Goal: Information Seeking & Learning: Learn about a topic

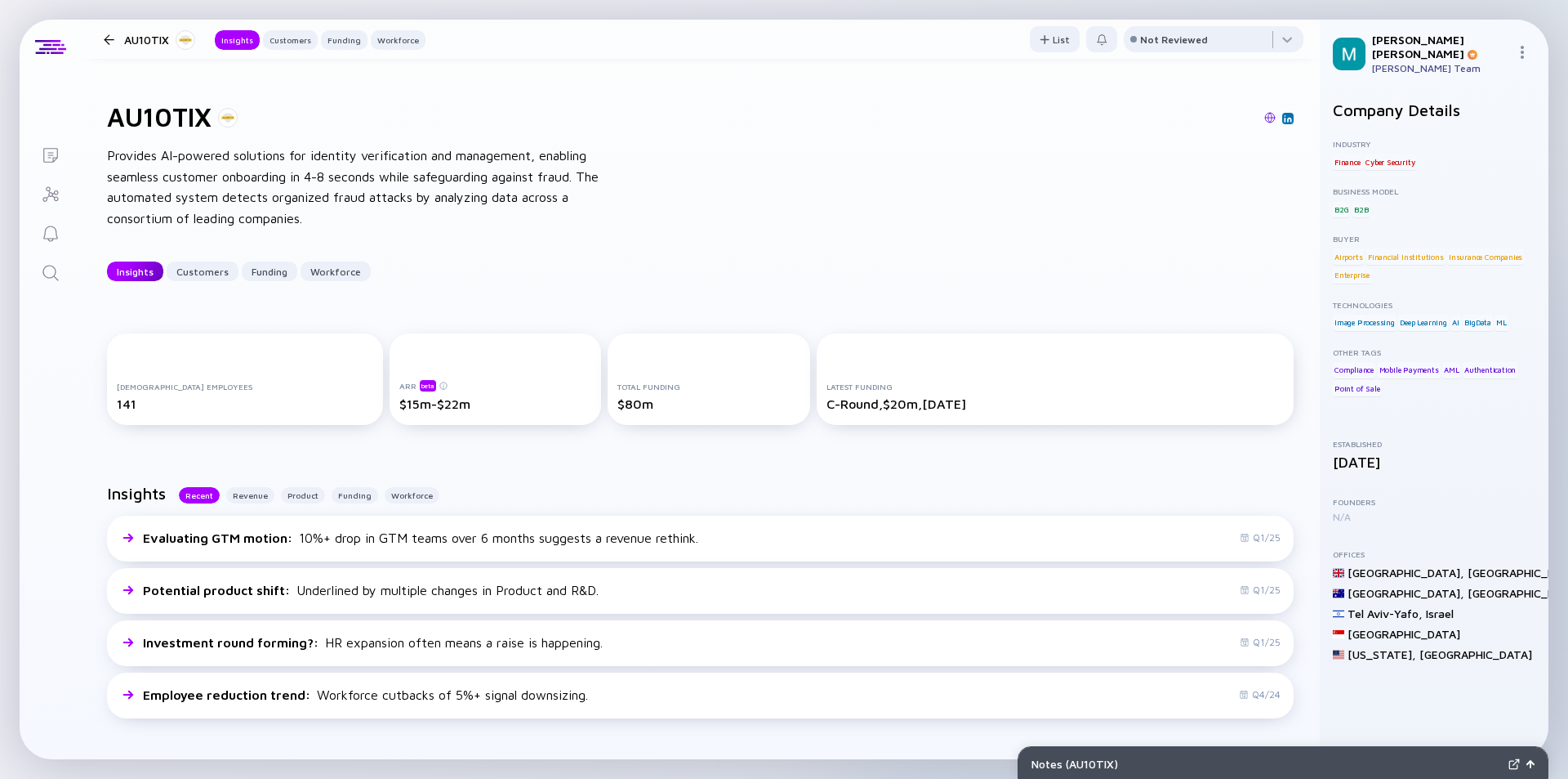
scroll to position [164, 0]
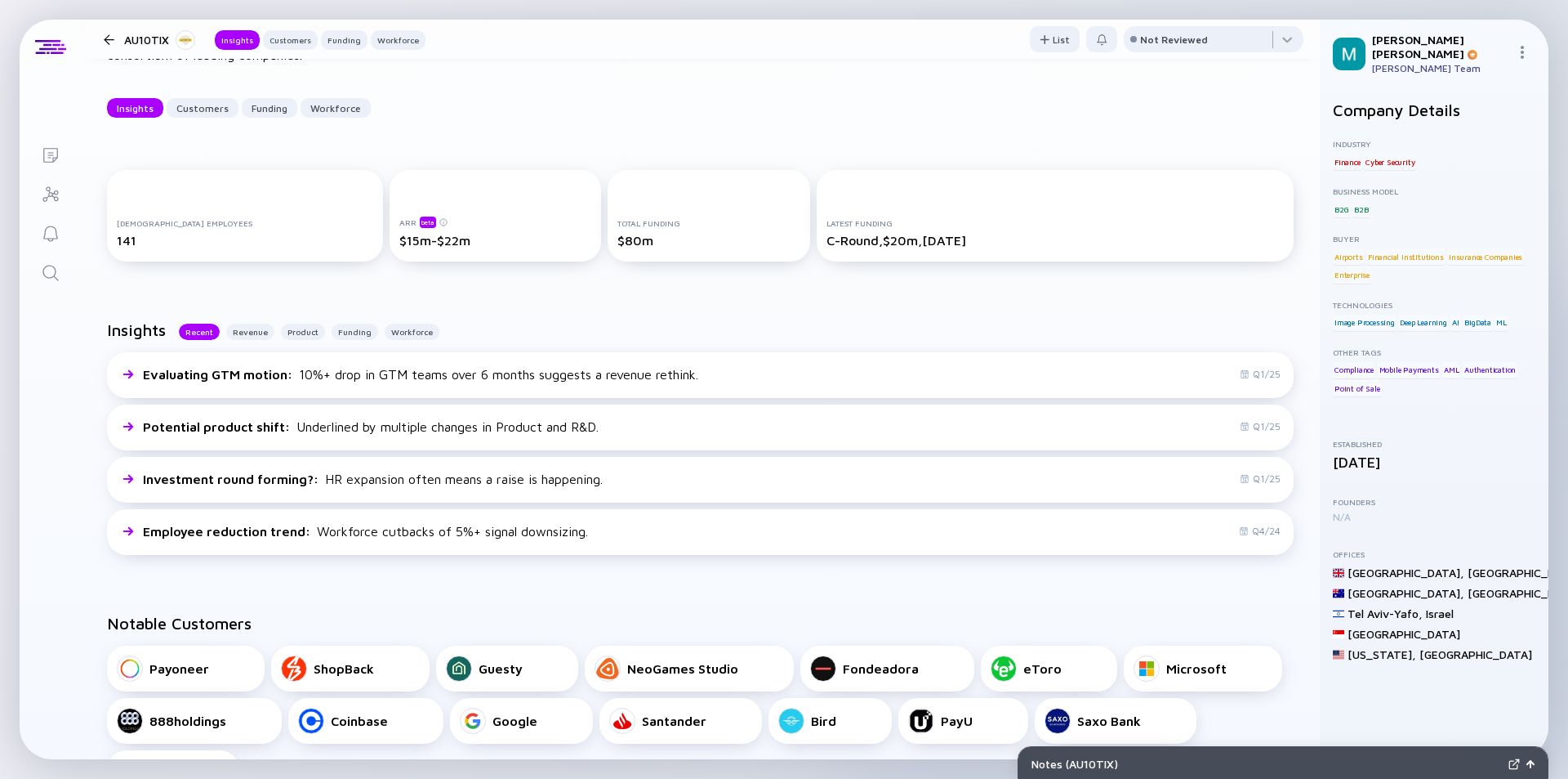
click at [106, 35] on div at bounding box center [109, 40] width 11 height 11
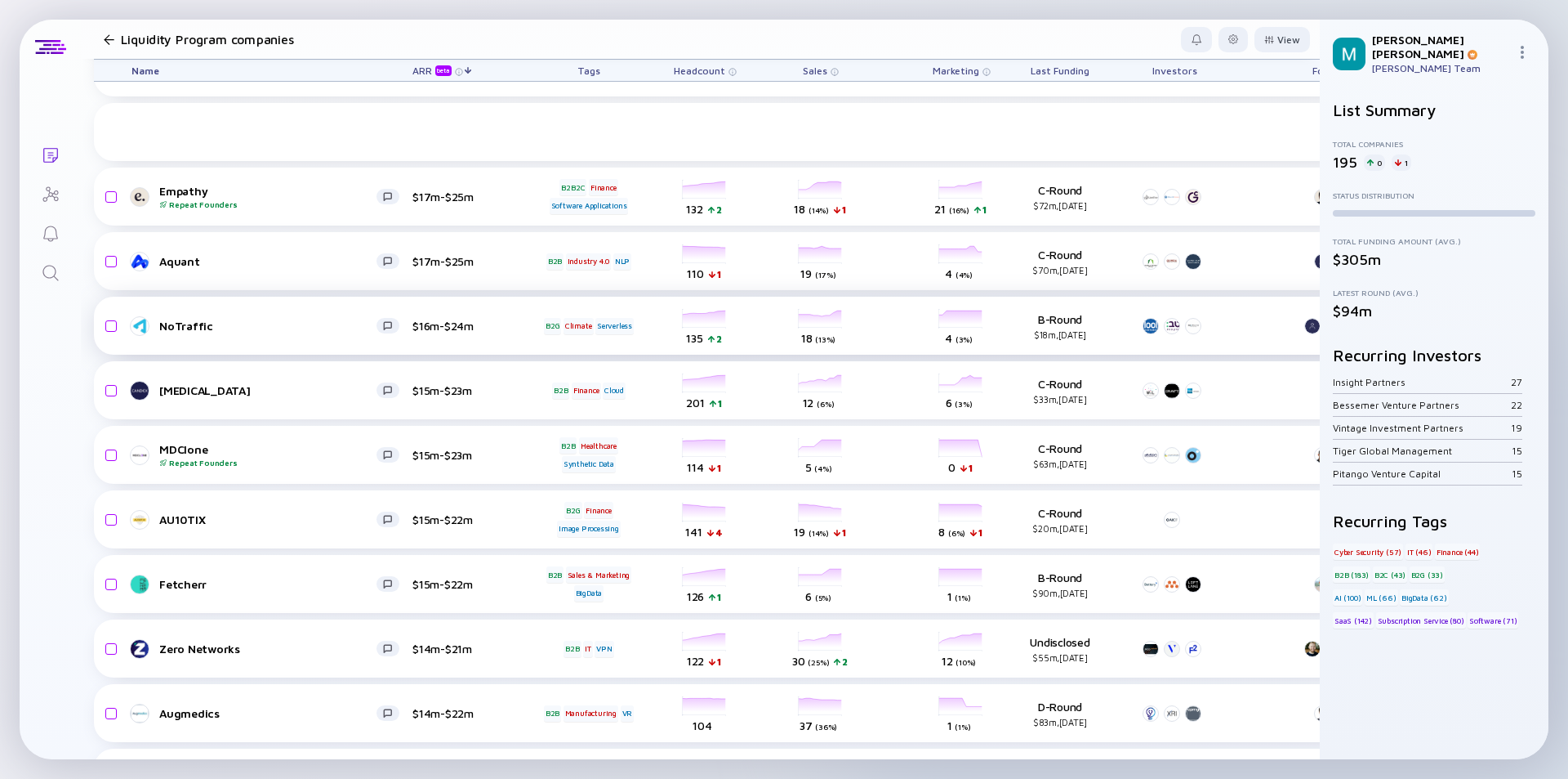
scroll to position [5524, 0]
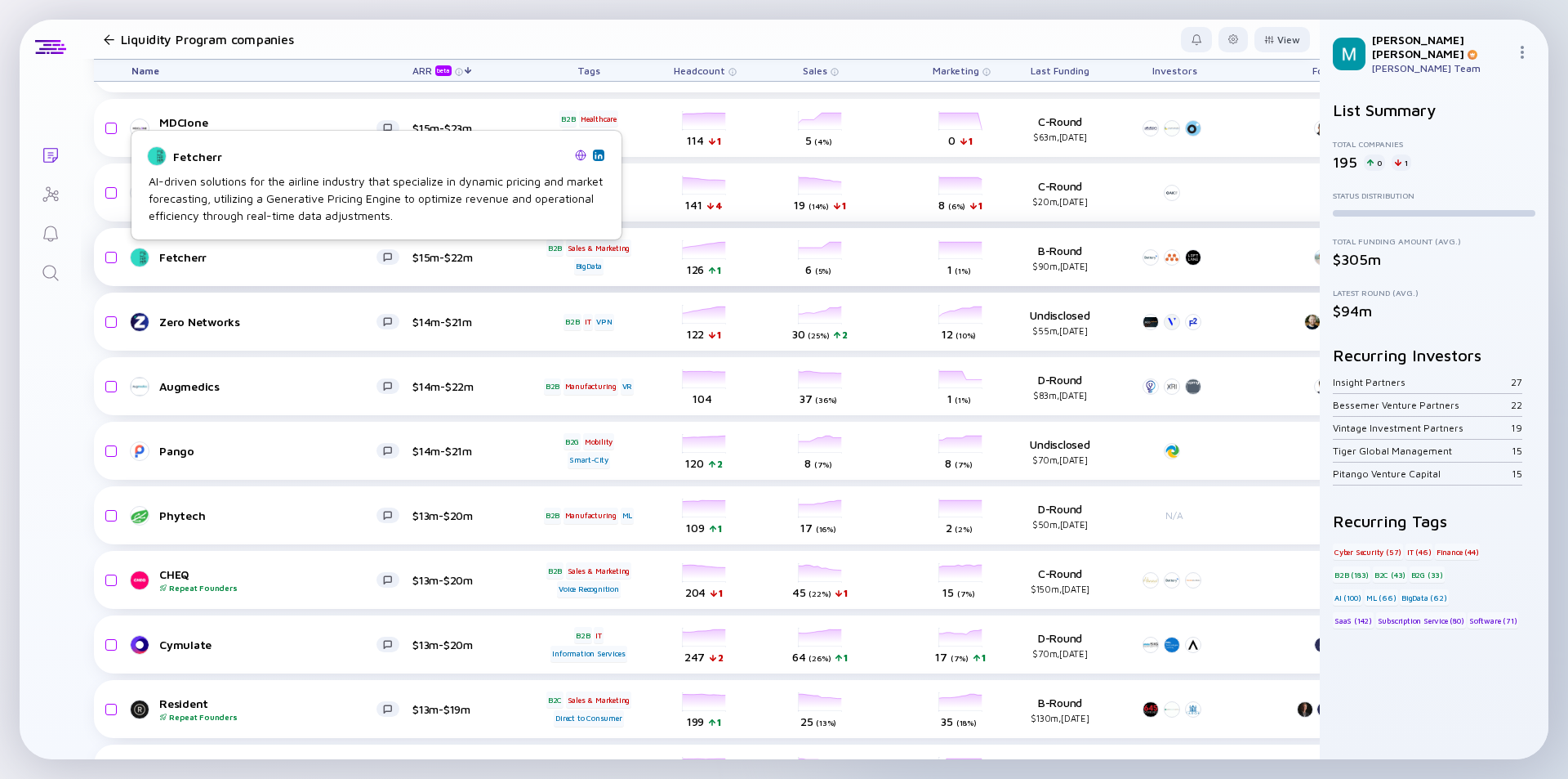
click at [225, 257] on div "Fetcherr" at bounding box center [267, 257] width 217 height 14
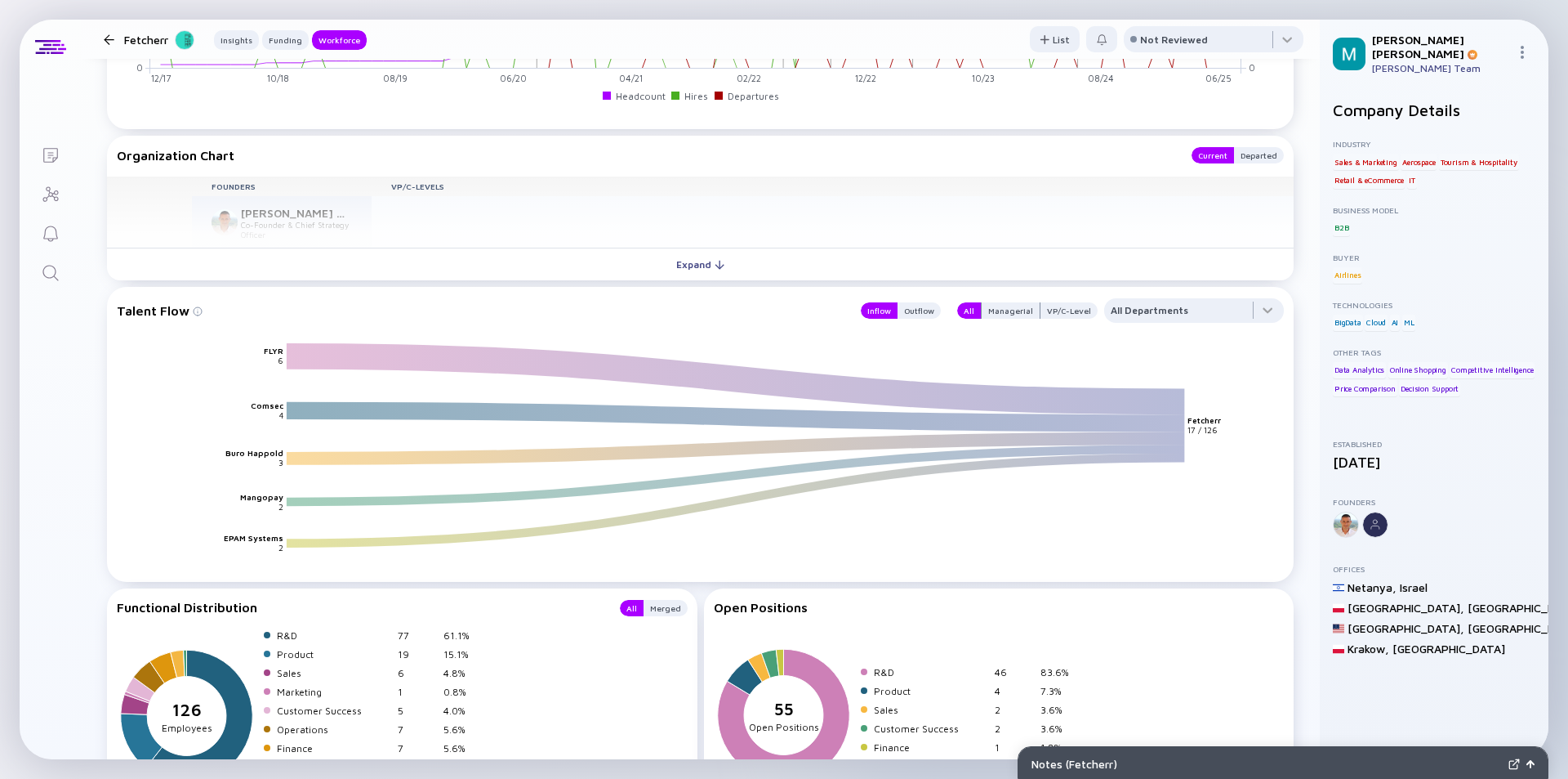
scroll to position [1683, 0]
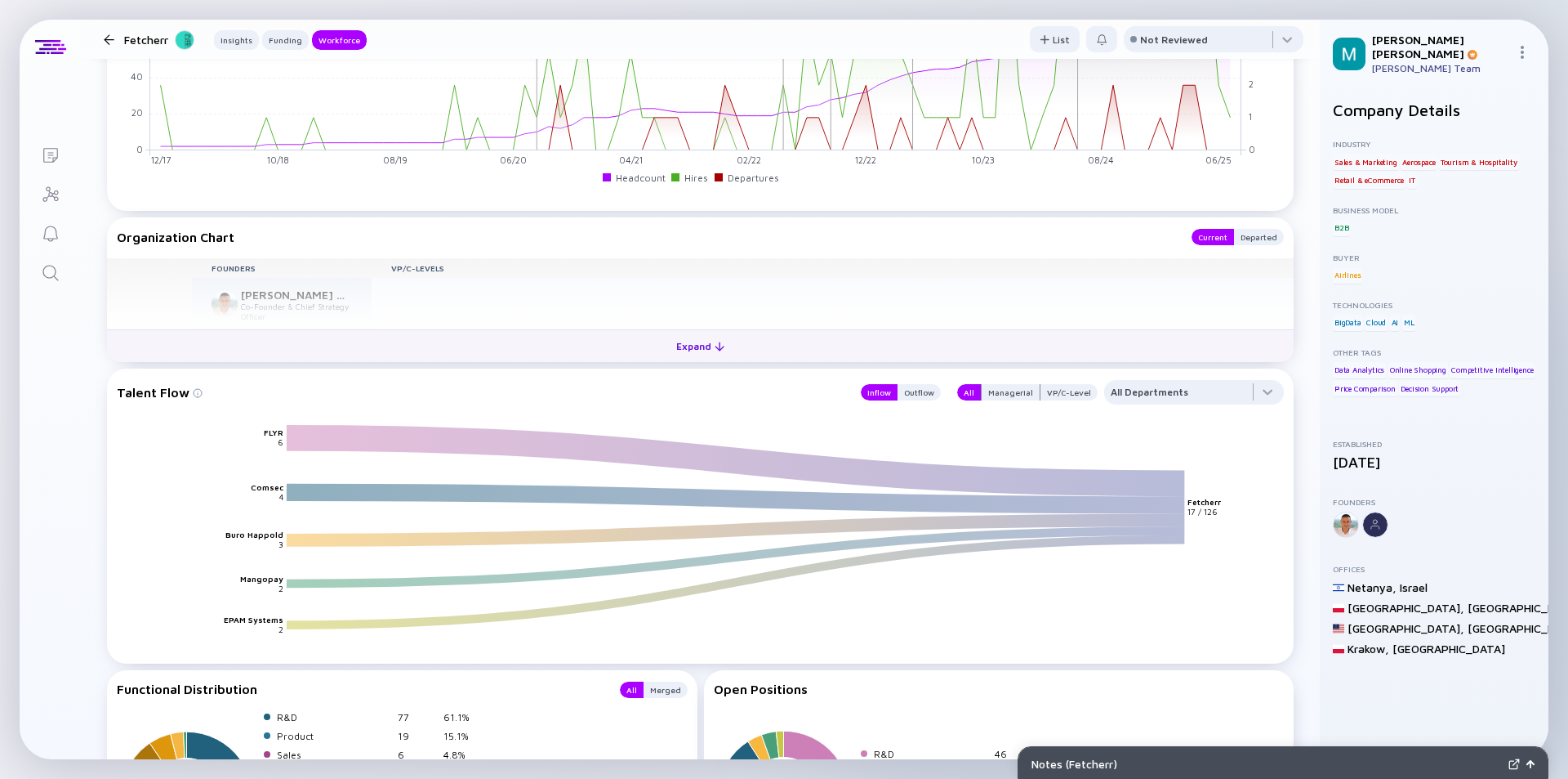
click at [702, 349] on div "Expand" at bounding box center [700, 346] width 68 height 25
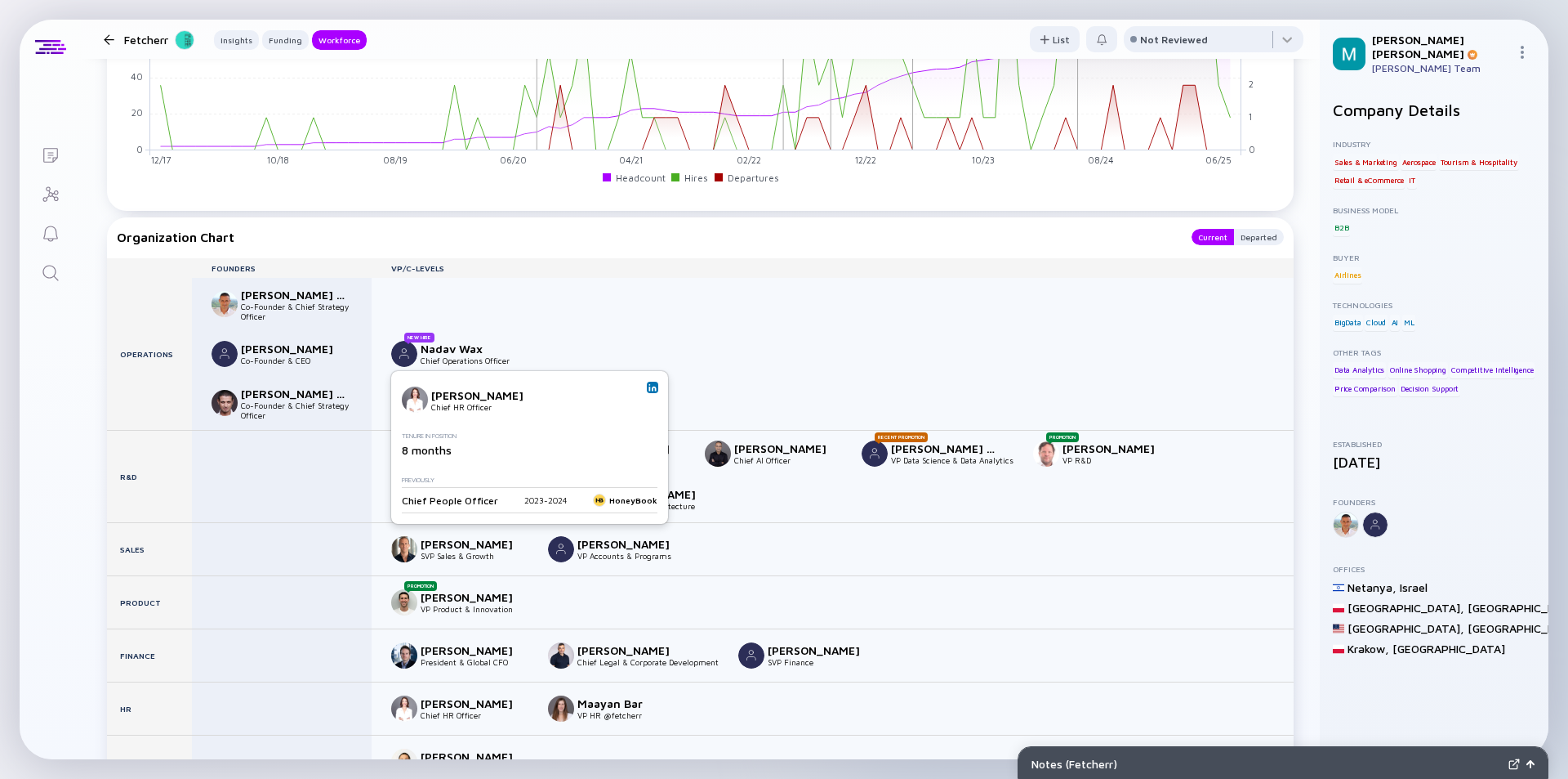
scroll to position [1928, 0]
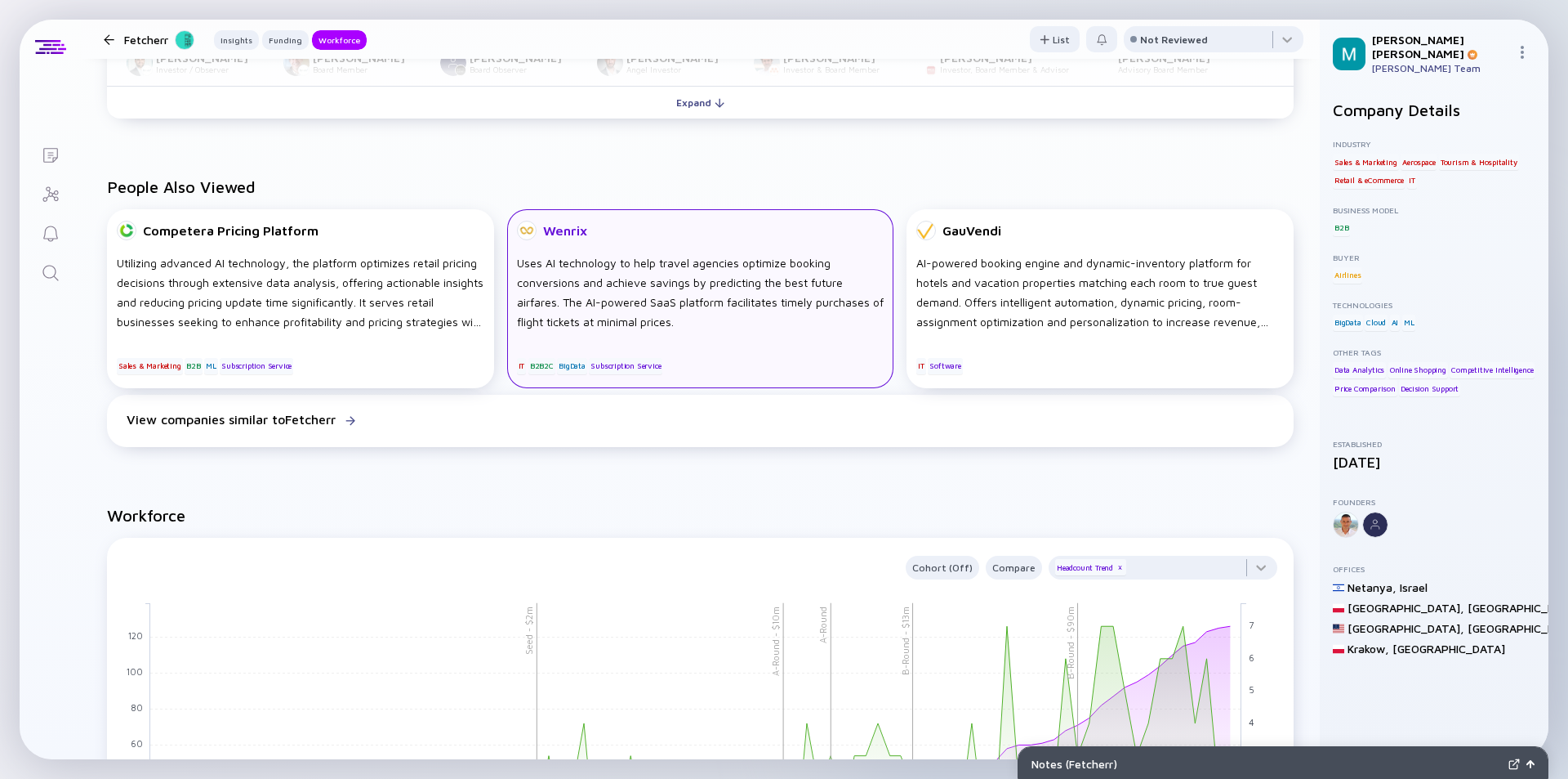
scroll to position [1634, 0]
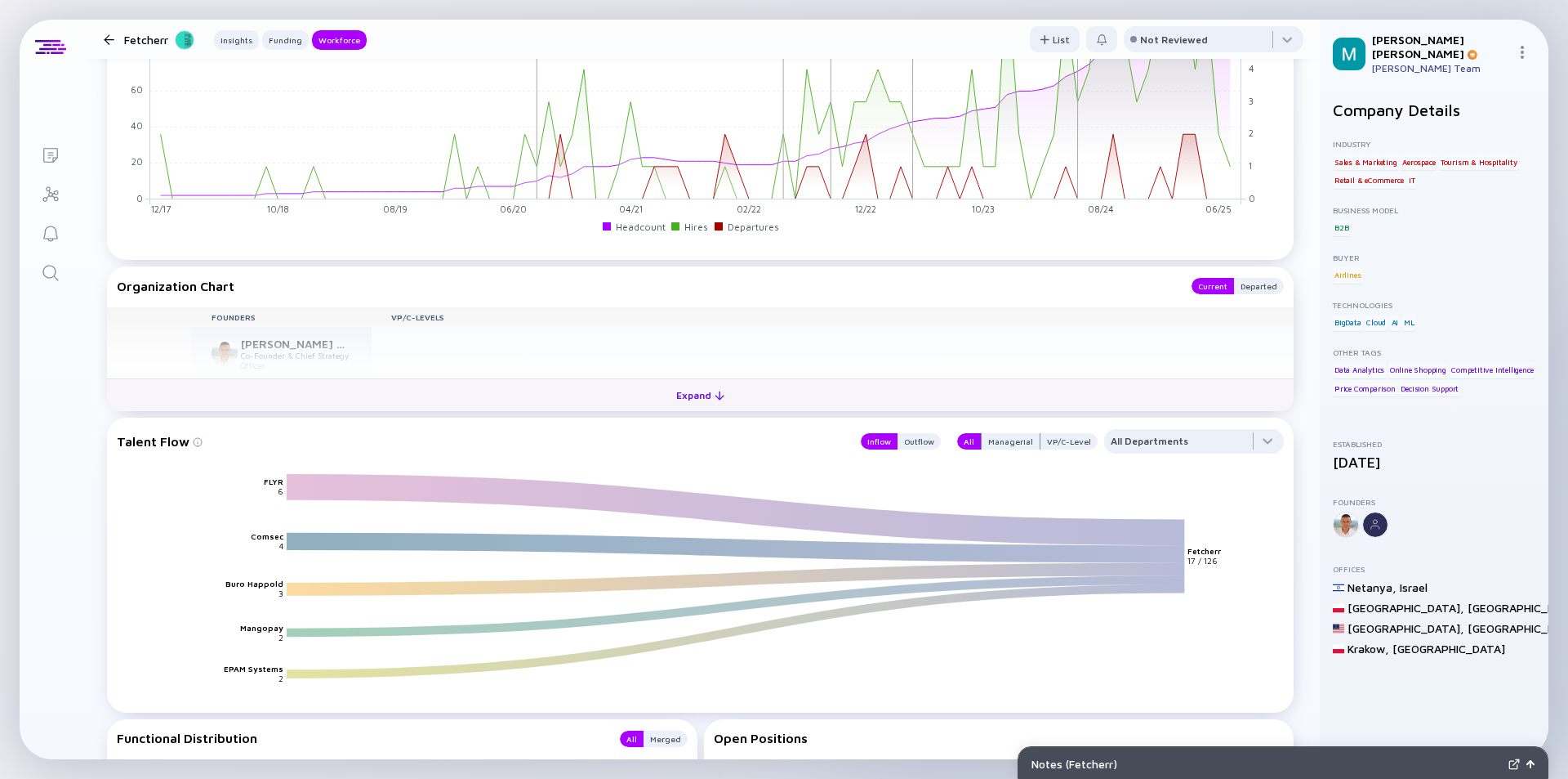
click at [700, 397] on div "Expand" at bounding box center [700, 395] width 68 height 25
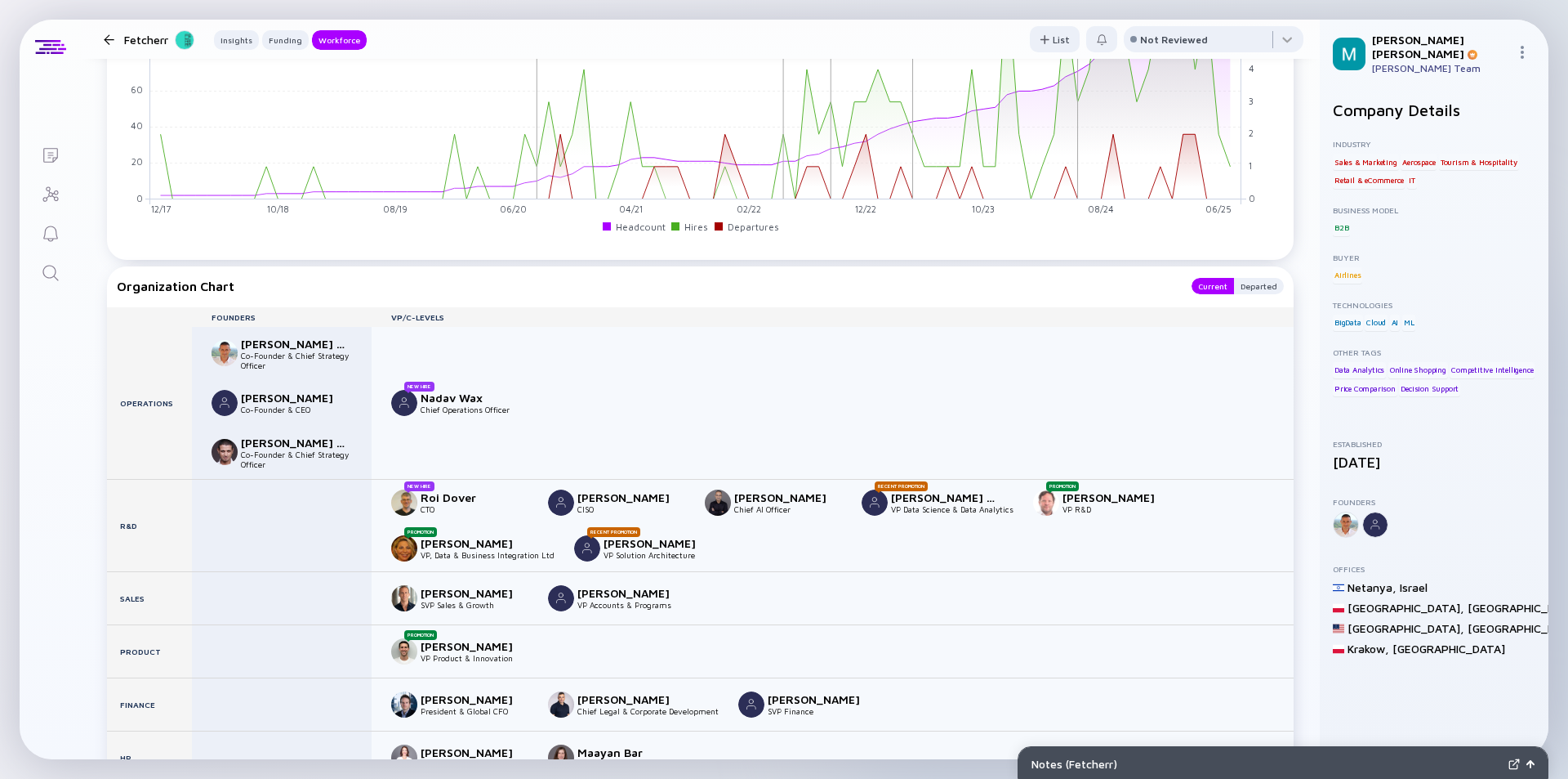
scroll to position [1797, 0]
